Goal: Communication & Community: Answer question/provide support

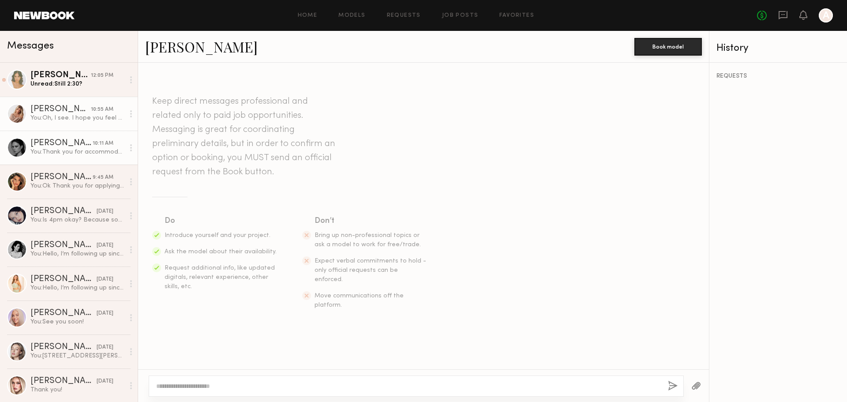
scroll to position [864, 0]
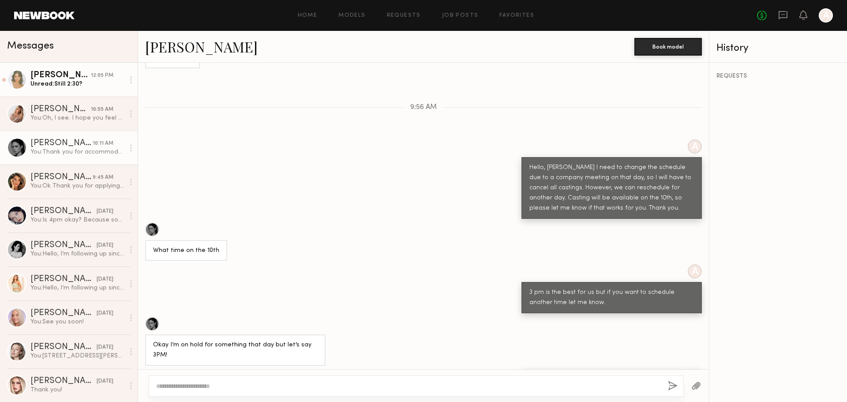
click at [90, 82] on div "Unread: Still 2:30?" at bounding box center [77, 84] width 94 height 8
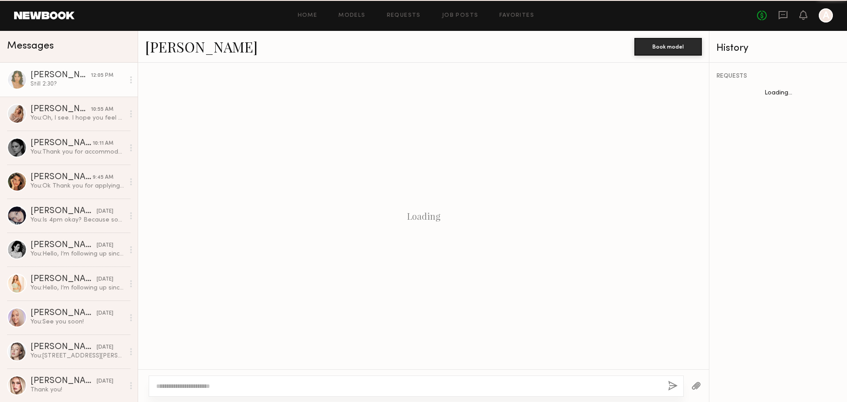
scroll to position [323, 0]
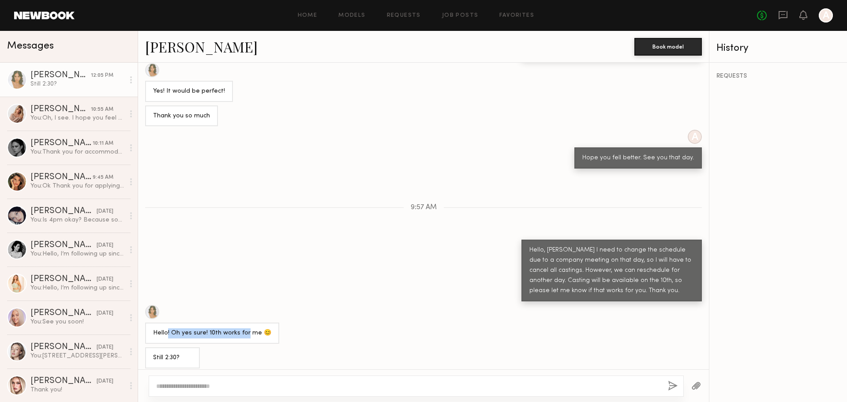
drag, startPoint x: 166, startPoint y: 327, endPoint x: 244, endPoint y: 323, distance: 78.6
click at [244, 328] on div "Hello! Oh yes sure! 10th works for me 😊" at bounding box center [212, 333] width 118 height 10
click at [218, 328] on div "Hello! Oh yes sure! 10th works for me 😊" at bounding box center [212, 333] width 118 height 10
drag, startPoint x: 219, startPoint y: 328, endPoint x: 280, endPoint y: 325, distance: 60.5
click at [280, 325] on div "Hello! Oh yes sure! 10th works for me 😊" at bounding box center [423, 324] width 571 height 39
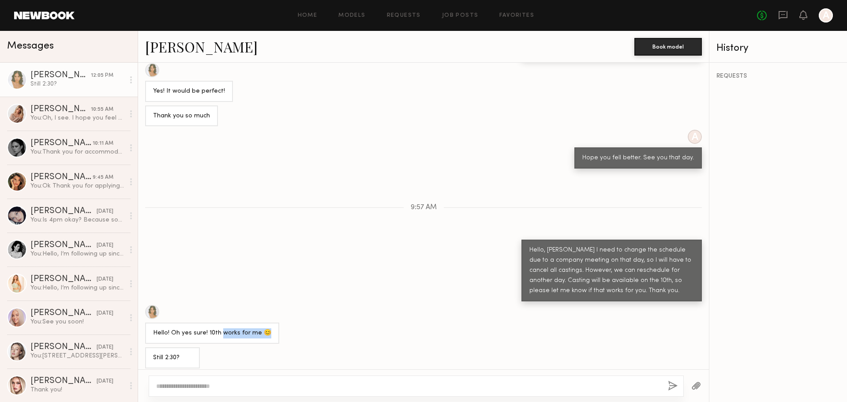
click at [448, 316] on div "Hello! Oh yes sure! 10th works for me 😊" at bounding box center [423, 324] width 571 height 39
click at [281, 389] on textarea at bounding box center [408, 385] width 504 height 9
type textarea "*"
type textarea "**********"
click at [671, 385] on button "button" at bounding box center [673, 386] width 10 height 11
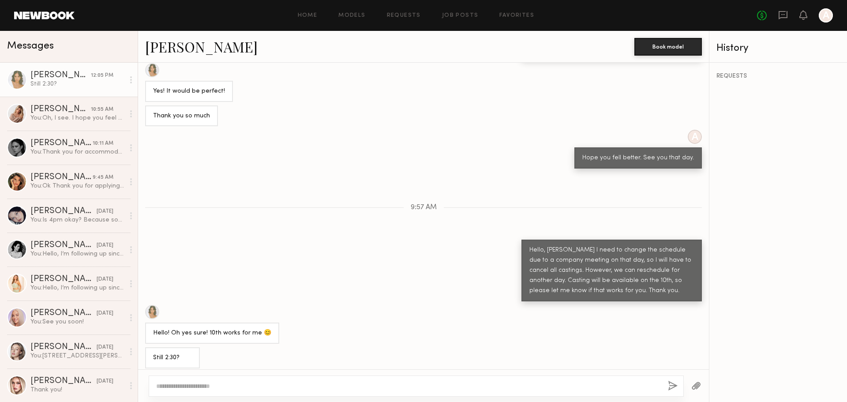
scroll to position [416, 0]
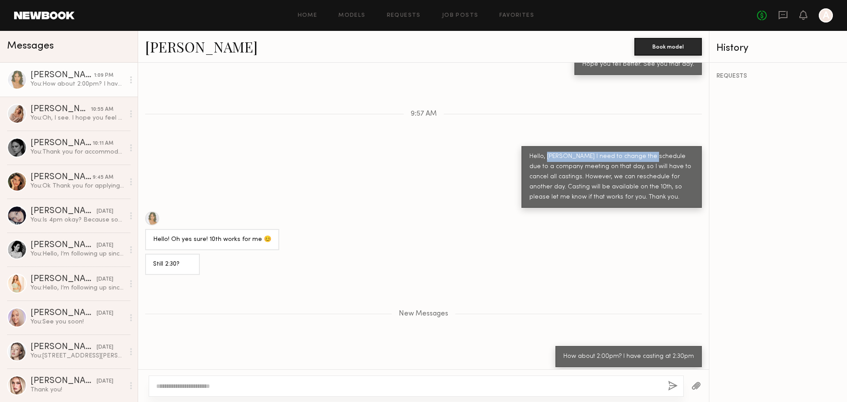
drag, startPoint x: 539, startPoint y: 150, endPoint x: 636, endPoint y: 152, distance: 97.5
click at [636, 152] on div "Hello, [PERSON_NAME] I need to change the schedule due to a company meeting on …" at bounding box center [611, 177] width 164 height 51
click at [616, 174] on div "Hello, [PERSON_NAME] I need to change the schedule due to a company meeting on …" at bounding box center [611, 177] width 164 height 51
drag, startPoint x: 620, startPoint y: 159, endPoint x: 653, endPoint y: 158, distance: 32.7
click at [653, 158] on div "Hello, [PERSON_NAME] I need to change the schedule due to a company meeting on …" at bounding box center [611, 177] width 164 height 51
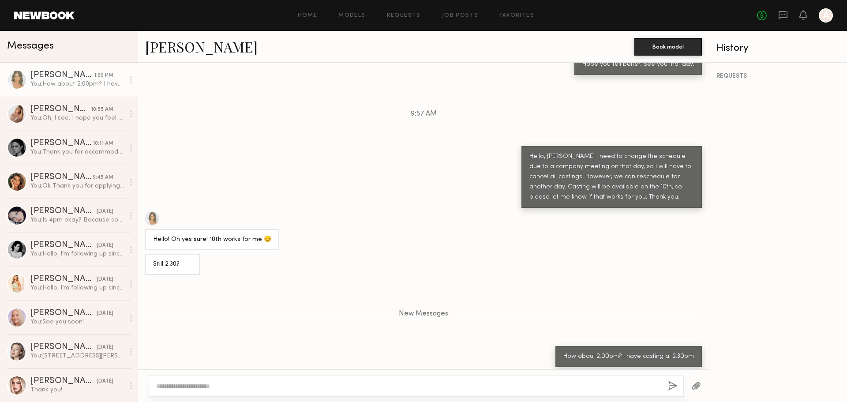
click at [611, 179] on div "Hello, [PERSON_NAME] I need to change the schedule due to a company meeting on …" at bounding box center [611, 177] width 164 height 51
drag, startPoint x: 578, startPoint y: 176, endPoint x: 632, endPoint y: 182, distance: 54.6
click at [632, 182] on div "Hello, [PERSON_NAME] I need to change the schedule due to a company meeting on …" at bounding box center [611, 177] width 164 height 51
click at [567, 197] on div "Hello, [PERSON_NAME] I need to change the schedule due to a company meeting on …" at bounding box center [611, 177] width 180 height 62
drag, startPoint x: 620, startPoint y: 182, endPoint x: 668, endPoint y: 184, distance: 48.1
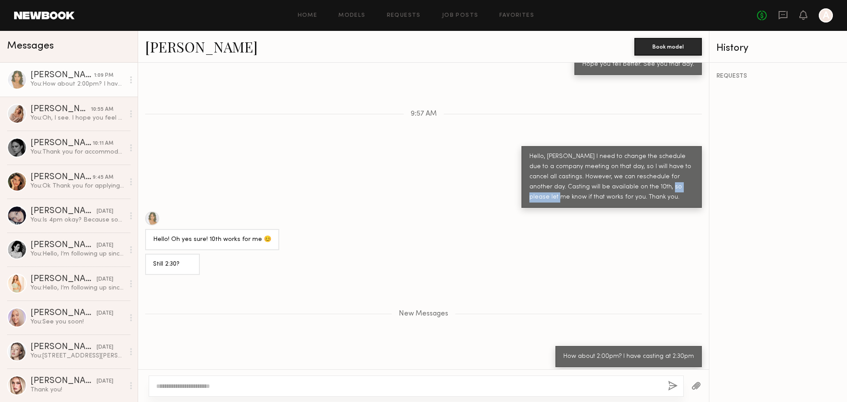
click at [669, 184] on div "Hello, [PERSON_NAME] I need to change the schedule due to a company meeting on …" at bounding box center [611, 177] width 164 height 51
click at [604, 191] on div "Hello, [PERSON_NAME] I need to change the schedule due to a company meeting on …" at bounding box center [611, 177] width 164 height 51
drag, startPoint x: 544, startPoint y: 191, endPoint x: 590, endPoint y: 193, distance: 46.3
click at [590, 192] on div "Hello, [PERSON_NAME] I need to change the schedule due to a company meeting on …" at bounding box center [611, 177] width 164 height 51
click at [602, 194] on div "Hello, [PERSON_NAME] I need to change the schedule due to a company meeting on …" at bounding box center [611, 177] width 164 height 51
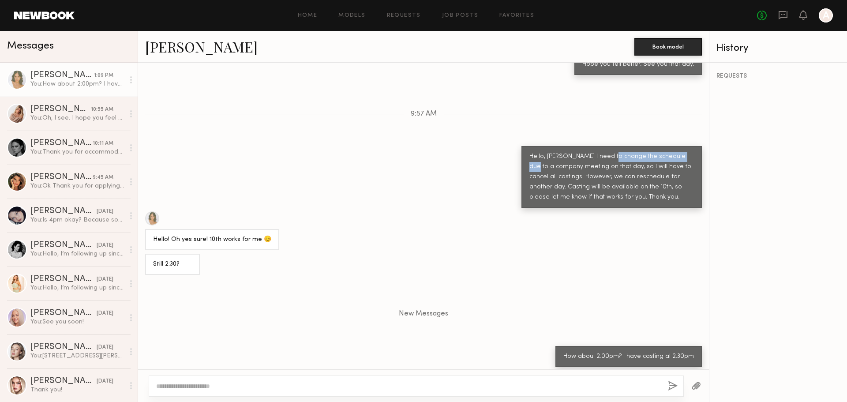
drag, startPoint x: 599, startPoint y: 152, endPoint x: 674, endPoint y: 150, distance: 75.0
click at [674, 152] on div "Hello, [PERSON_NAME] I need to change the schedule due to a company meeting on …" at bounding box center [611, 177] width 164 height 51
click at [609, 177] on div "Hello, [PERSON_NAME] I need to change the schedule due to a company meeting on …" at bounding box center [611, 177] width 164 height 51
drag, startPoint x: 585, startPoint y: 159, endPoint x: 679, endPoint y: 160, distance: 93.5
click at [679, 160] on div "Hello, [PERSON_NAME] I need to change the schedule due to a company meeting on …" at bounding box center [611, 177] width 164 height 51
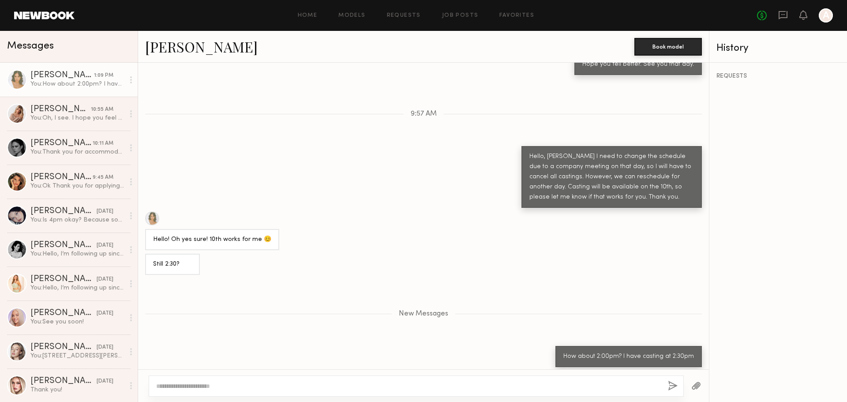
click at [603, 180] on div "Hello, [PERSON_NAME] I need to change the schedule due to a company meeting on …" at bounding box center [611, 177] width 164 height 51
drag, startPoint x: 579, startPoint y: 172, endPoint x: 667, endPoint y: 180, distance: 89.0
click at [678, 173] on div "Hello, [PERSON_NAME] I need to change the schedule due to a company meeting on …" at bounding box center [611, 177] width 164 height 51
click at [644, 187] on div "Hello, [PERSON_NAME] I need to change the schedule due to a company meeting on …" at bounding box center [611, 177] width 164 height 51
click at [419, 340] on div "New Messages" at bounding box center [423, 311] width 571 height 67
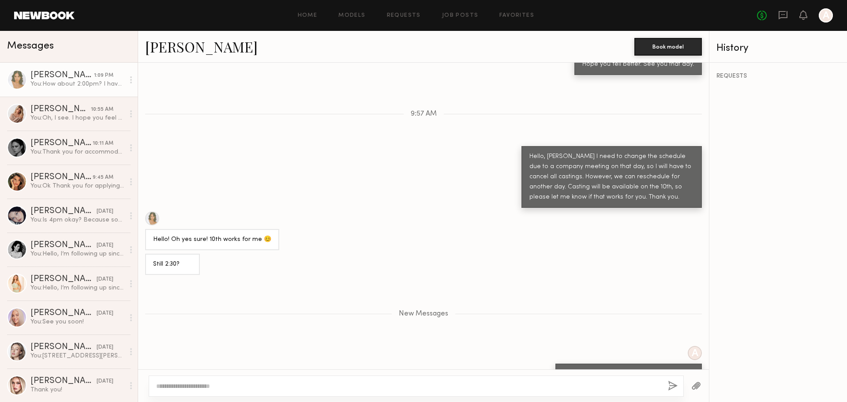
scroll to position [459, 0]
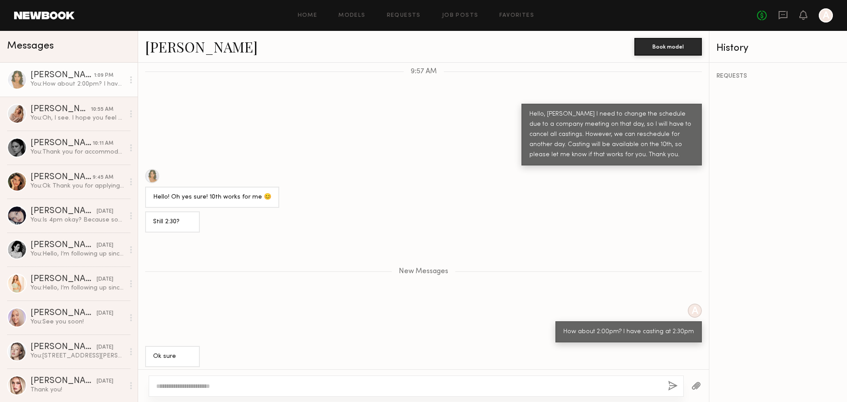
click at [323, 381] on textarea at bounding box center [408, 385] width 504 height 9
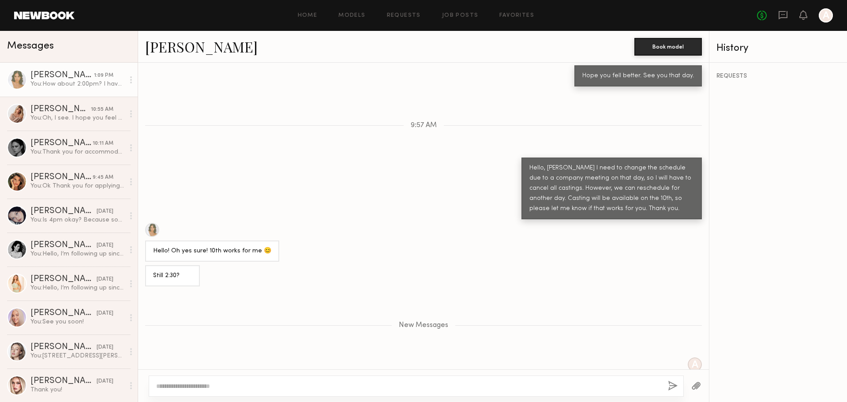
scroll to position [1394, 0]
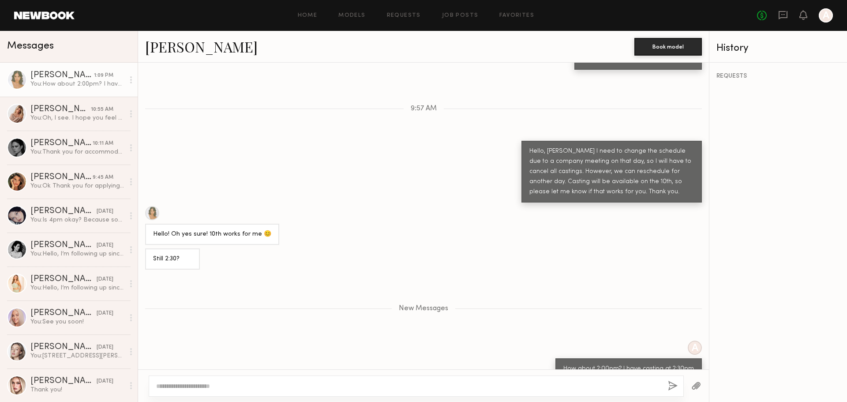
click at [388, 389] on textarea at bounding box center [408, 385] width 504 height 9
type textarea "*"
click at [221, 383] on textarea "**********" at bounding box center [408, 385] width 504 height 9
click at [192, 389] on textarea "**********" at bounding box center [408, 385] width 504 height 9
click at [202, 389] on textarea "**********" at bounding box center [408, 385] width 504 height 9
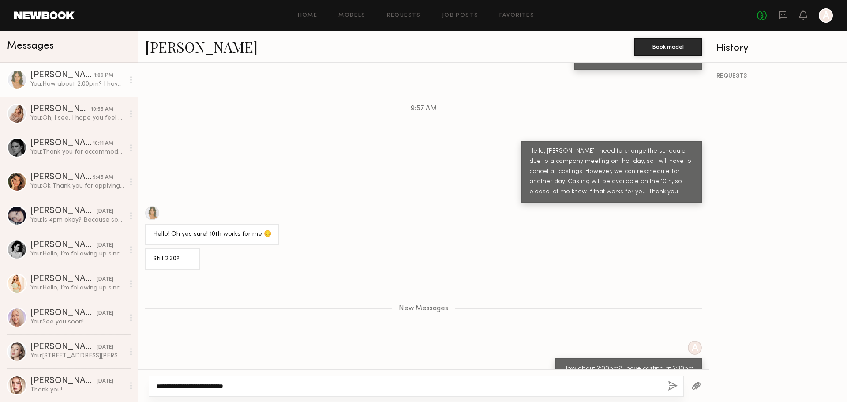
click at [216, 387] on textarea "**********" at bounding box center [408, 385] width 504 height 9
click at [232, 384] on textarea "**********" at bounding box center [408, 385] width 504 height 9
drag, startPoint x: 593, startPoint y: 139, endPoint x: 676, endPoint y: 146, distance: 83.6
click at [676, 146] on div "Hello, [PERSON_NAME] I need to change the schedule due to a company meeting on …" at bounding box center [611, 171] width 164 height 51
click at [601, 149] on div "Hello, [PERSON_NAME] I need to change the schedule due to a company meeting on …" at bounding box center [611, 171] width 164 height 51
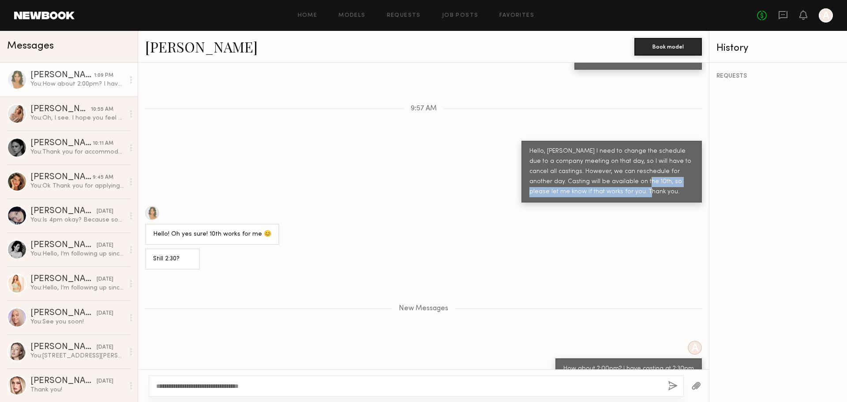
click at [656, 146] on div "Hello, [PERSON_NAME] I need to change the schedule due to a company meeting on …" at bounding box center [611, 171] width 164 height 51
click at [598, 148] on div "Hello, [PERSON_NAME] I need to change the schedule due to a company meeting on …" at bounding box center [611, 171] width 164 height 51
click at [550, 150] on div "Hello, [PERSON_NAME] I need to change the schedule due to a company meeting on …" at bounding box center [611, 171] width 164 height 51
drag, startPoint x: 560, startPoint y: 149, endPoint x: 613, endPoint y: 150, distance: 53.8
click at [612, 150] on div "Hello, [PERSON_NAME] I need to change the schedule due to a company meeting on …" at bounding box center [611, 171] width 164 height 51
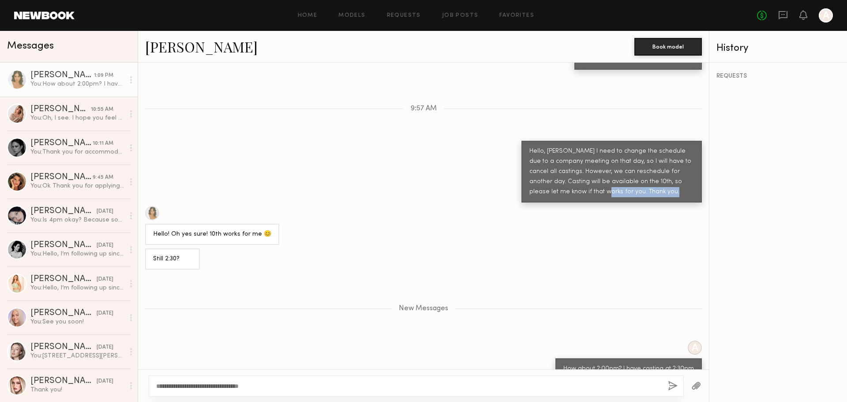
click at [613, 150] on div "Hello, [PERSON_NAME] I need to change the schedule due to a company meeting on …" at bounding box center [611, 171] width 164 height 51
click at [310, 392] on div "**********" at bounding box center [416, 385] width 535 height 21
click at [312, 387] on textarea "**********" at bounding box center [408, 385] width 504 height 9
drag, startPoint x: 211, startPoint y: 382, endPoint x: 273, endPoint y: 379, distance: 62.3
click at [273, 379] on div "**********" at bounding box center [416, 385] width 535 height 21
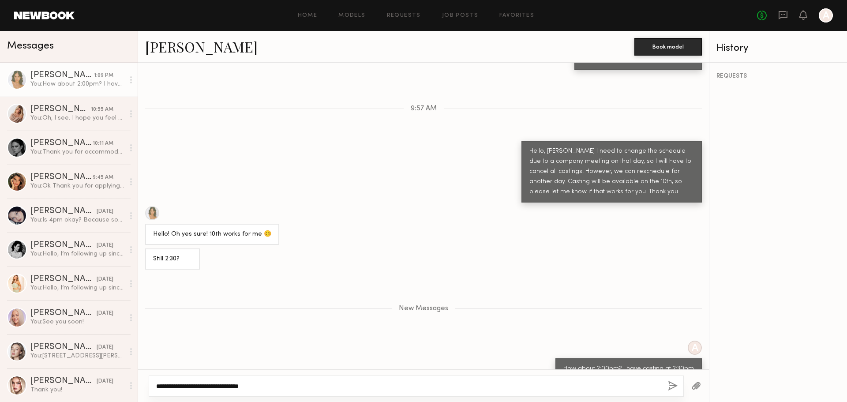
type textarea "**********"
click at [264, 380] on div "**********" at bounding box center [416, 385] width 535 height 21
drag, startPoint x: 220, startPoint y: 386, endPoint x: 331, endPoint y: 384, distance: 111.1
click at [331, 384] on textarea "**********" at bounding box center [408, 385] width 504 height 9
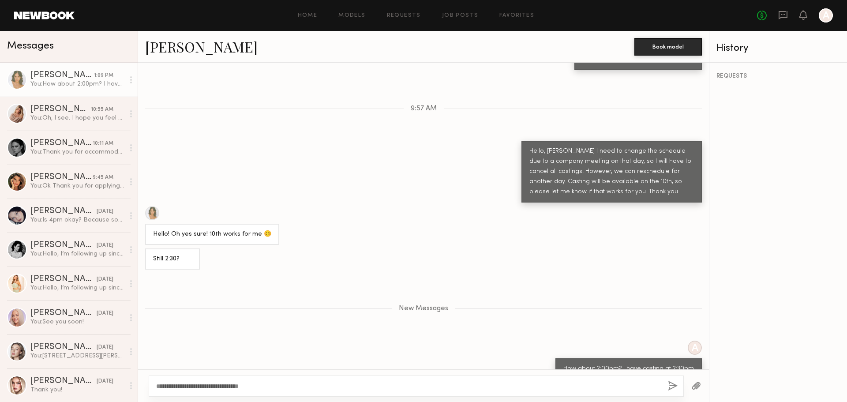
click at [674, 385] on button "button" at bounding box center [673, 386] width 10 height 11
